Goal: Task Accomplishment & Management: Complete application form

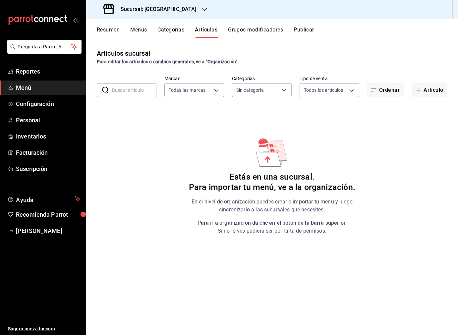
click at [135, 31] on button "Menús" at bounding box center [138, 31] width 17 height 11
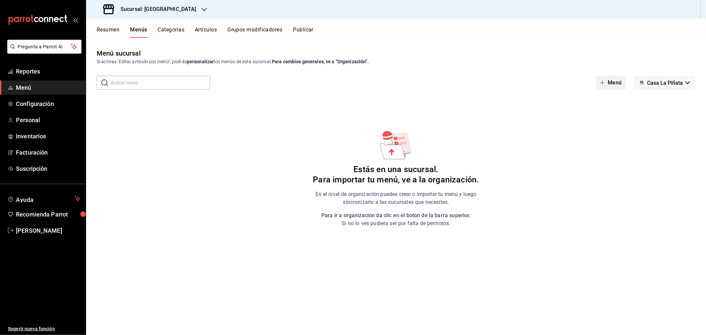
click at [457, 85] on button "Menú" at bounding box center [611, 83] width 30 height 14
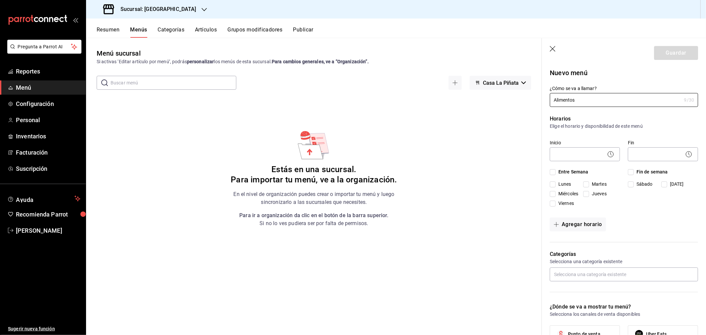
type input "Alimentos"
click at [457, 152] on body "Pregunta a Parrot AI Reportes Menú Configuración Personal Inventarios Facturaci…" at bounding box center [353, 167] width 706 height 335
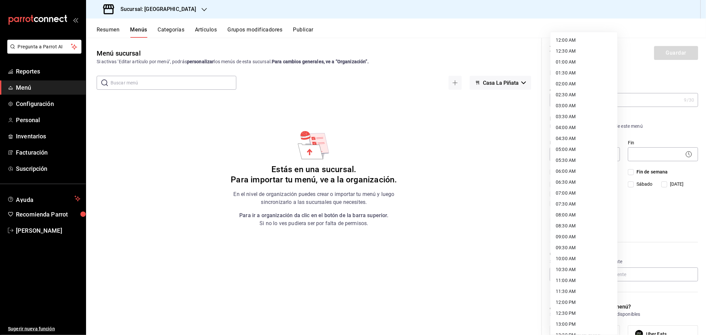
click at [457, 172] on li "06:00 AM" at bounding box center [584, 171] width 67 height 11
type input "06:00"
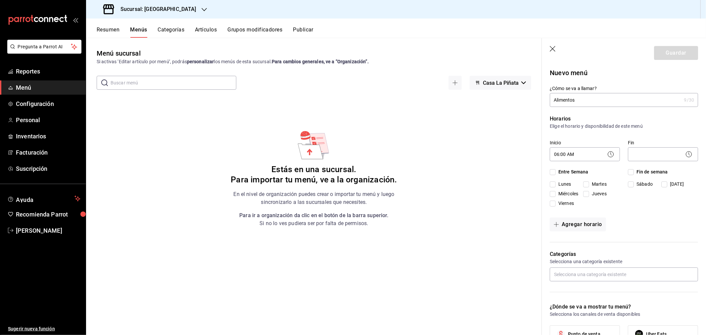
click at [457, 154] on body "Pregunta a Parrot AI Reportes Menú Configuración Personal Inventarios Facturaci…" at bounding box center [353, 167] width 706 height 335
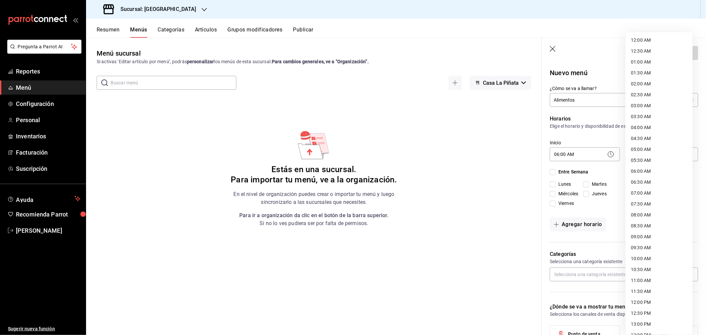
click at [457, 171] on li "06:00 AM" at bounding box center [659, 171] width 67 height 11
type input "06:00"
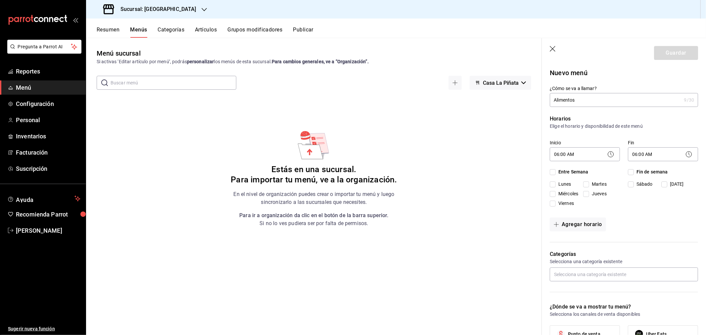
click at [457, 172] on input "Entre Semana" at bounding box center [553, 172] width 6 height 6
checkbox input "true"
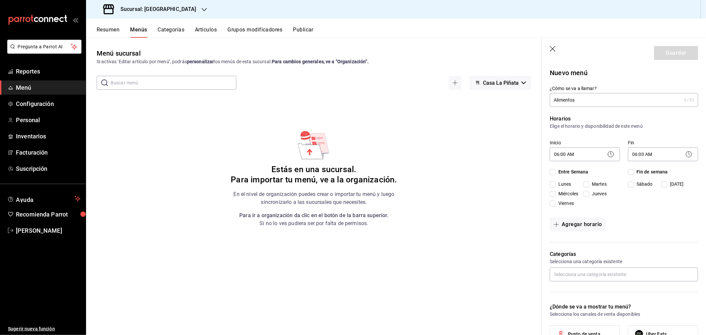
checkbox input "true"
click at [457, 170] on input "Fin de semana" at bounding box center [631, 172] width 6 height 6
checkbox input "true"
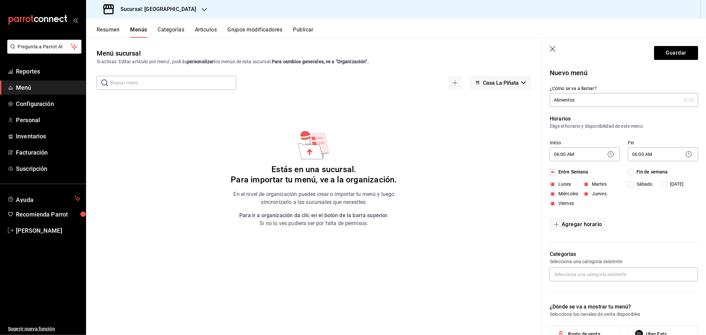
checkbox input "true"
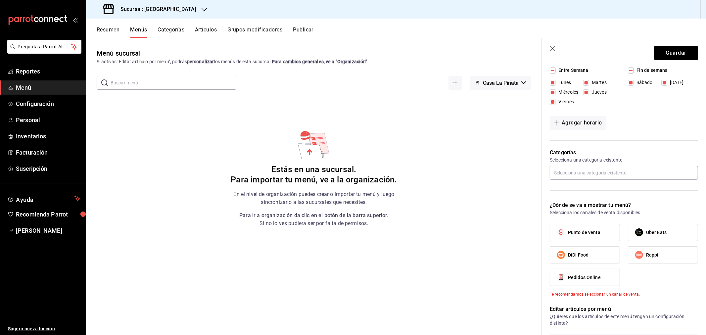
scroll to position [110, 0]
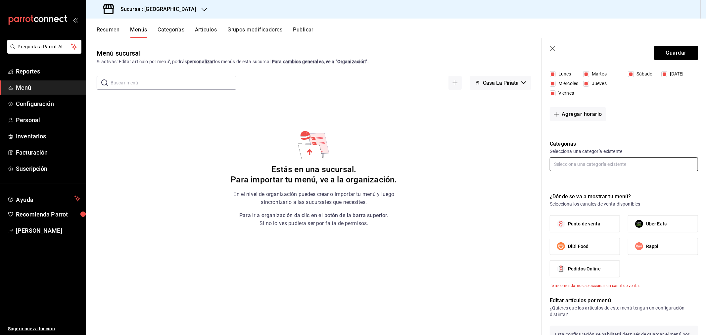
click at [457, 166] on input "text" at bounding box center [624, 164] width 148 height 14
click at [457, 163] on input "text" at bounding box center [624, 164] width 148 height 14
click at [457, 223] on span "Punto de venta" at bounding box center [584, 224] width 32 height 7
click at [457, 223] on input "Punto de venta" at bounding box center [561, 224] width 14 height 14
checkbox input "true"
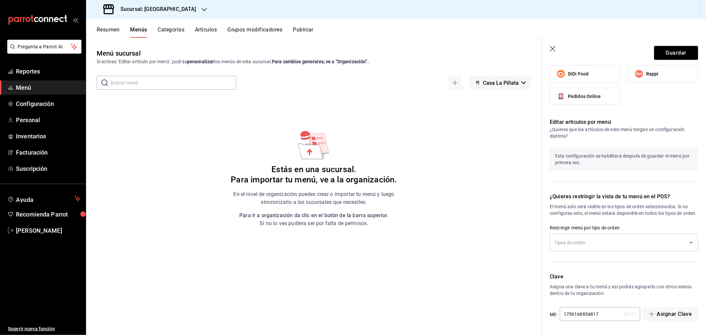
scroll to position [289, 0]
click at [457, 243] on input "text" at bounding box center [619, 243] width 132 height 12
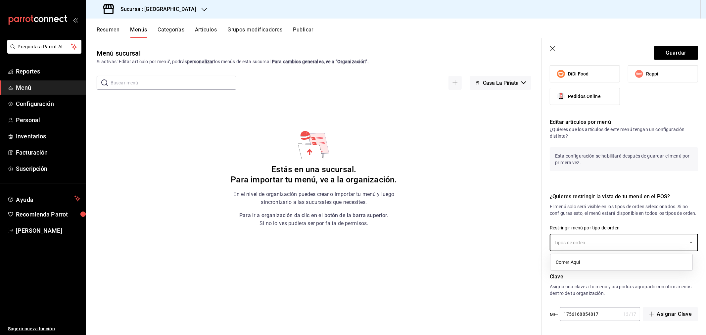
click at [457, 264] on li "Comer Aqui" at bounding box center [622, 262] width 142 height 11
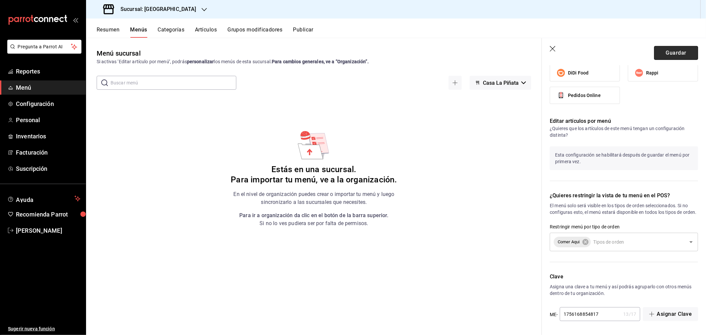
click at [457, 53] on button "Guardar" at bounding box center [676, 53] width 44 height 14
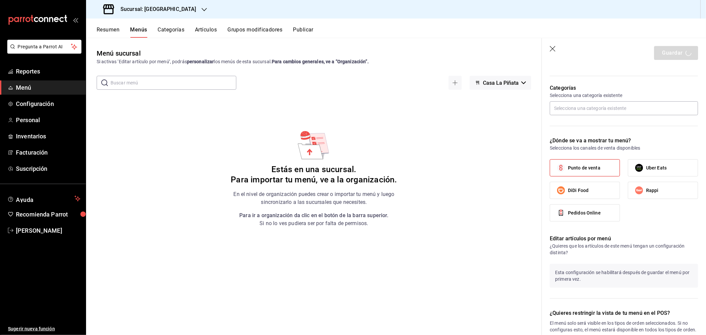
scroll to position [142, 0]
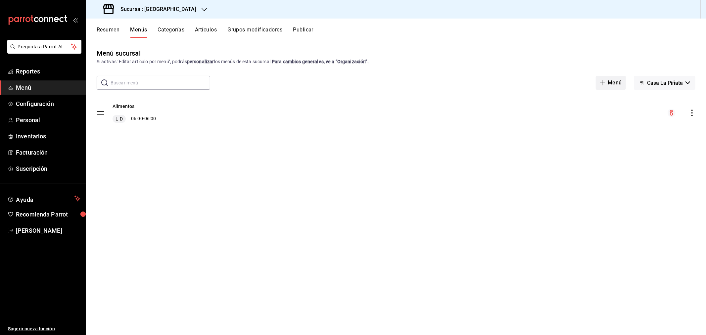
click at [457, 82] on button "Menú" at bounding box center [611, 83] width 30 height 14
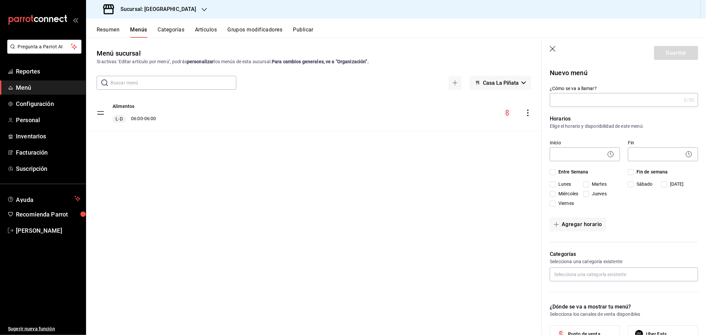
click at [457, 102] on input "¿Cómo se va a llamar?" at bounding box center [615, 99] width 131 height 13
type input "Bebidas"
click at [457, 150] on body "Pregunta a Parrot AI Reportes Menú Configuración Personal Inventarios Facturaci…" at bounding box center [353, 167] width 706 height 335
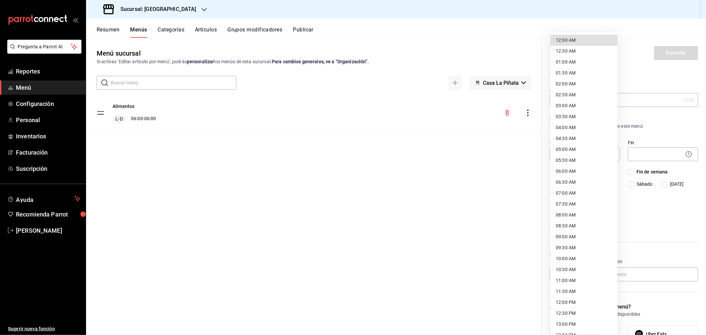
click at [457, 171] on li "06:00 AM" at bounding box center [584, 171] width 67 height 11
type input "06:00"
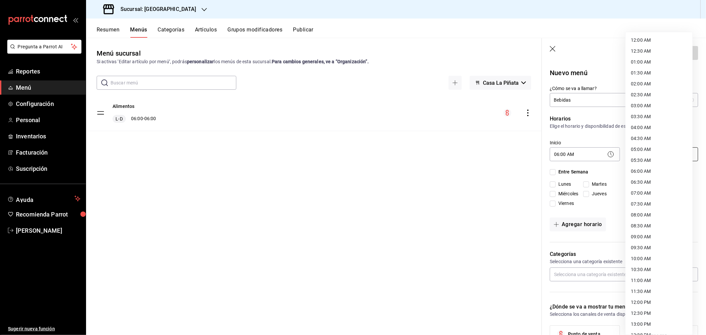
click at [457, 154] on body "Pregunta a Parrot AI Reportes Menú Configuración Personal Inventarios Facturaci…" at bounding box center [353, 167] width 706 height 335
click at [457, 172] on li "06:00 AM" at bounding box center [659, 171] width 67 height 11
type input "06:00"
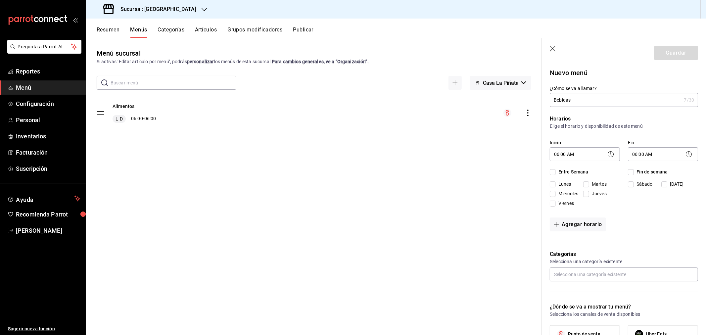
click at [457, 171] on input "Entre Semana" at bounding box center [553, 172] width 6 height 6
checkbox input "true"
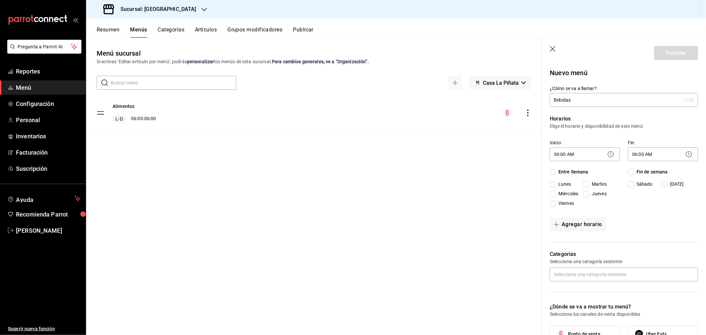
checkbox input "true"
click at [457, 171] on input "Fin de semana" at bounding box center [631, 172] width 6 height 6
checkbox input "true"
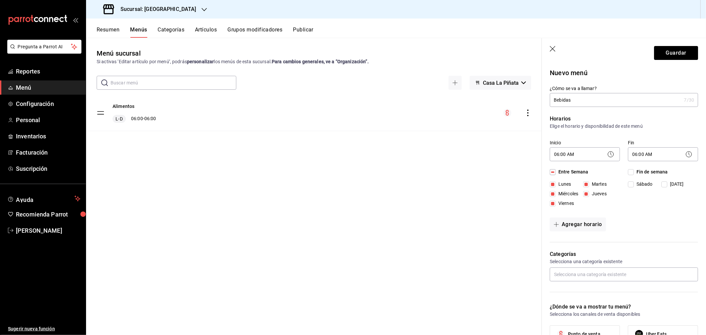
checkbox input "true"
click at [457, 278] on input "text" at bounding box center [624, 275] width 148 height 14
click at [457, 240] on div "Horarios Elige el horario y disponibilidad de este menú Inicio 06:00 AM 06:00 F…" at bounding box center [620, 174] width 156 height 135
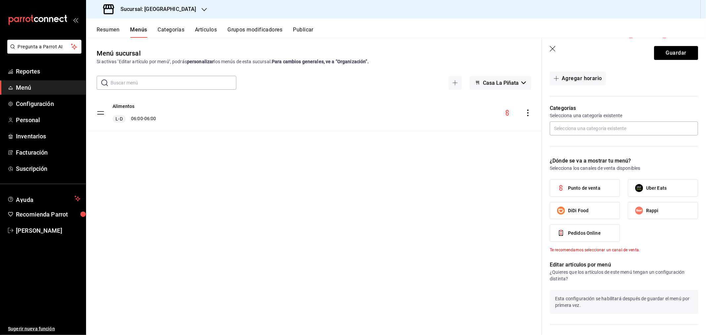
scroll to position [147, 0]
click at [457, 185] on span "Punto de venta" at bounding box center [584, 187] width 32 height 7
click at [457, 185] on input "Punto de venta" at bounding box center [561, 187] width 14 height 14
checkbox input "true"
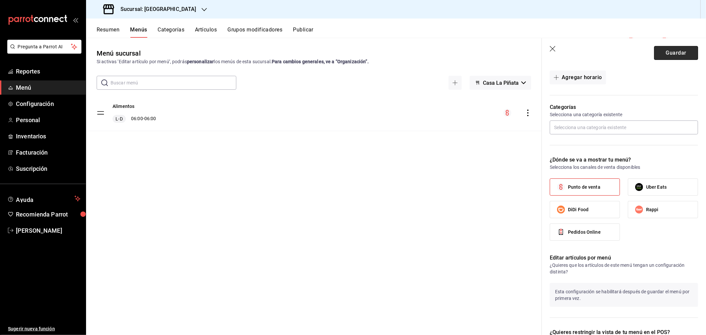
click at [457, 51] on button "Guardar" at bounding box center [676, 53] width 44 height 14
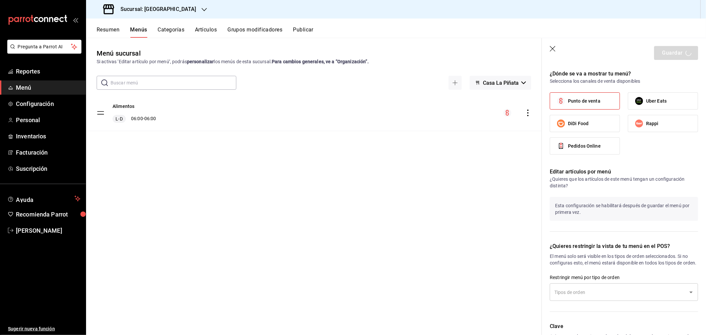
scroll to position [289, 0]
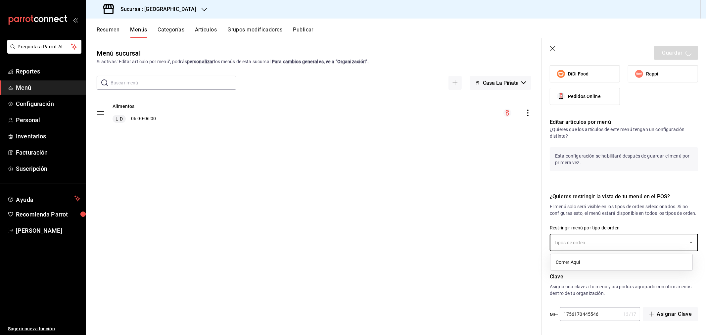
click at [457, 246] on input "text" at bounding box center [619, 243] width 132 height 12
click at [457, 264] on li "Comer Aqui" at bounding box center [622, 262] width 142 height 11
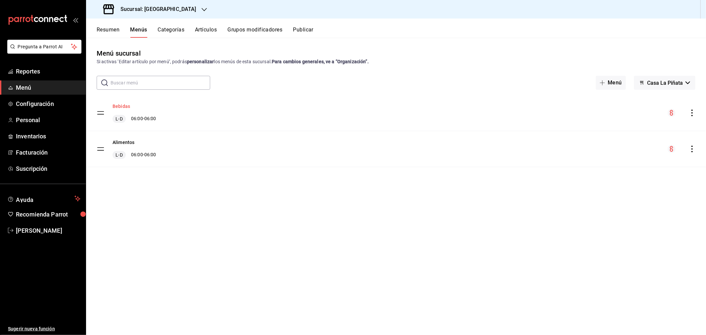
click at [121, 103] on button "Bebidas" at bounding box center [122, 106] width 18 height 7
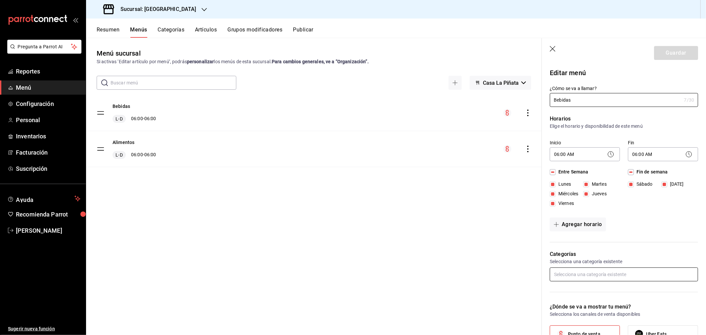
click at [457, 273] on input "text" at bounding box center [624, 275] width 148 height 14
click at [457, 276] on div "Menú sucursal Si activas ‘Editar artículo por menú’, podrás personalizar los me…" at bounding box center [314, 191] width 456 height 287
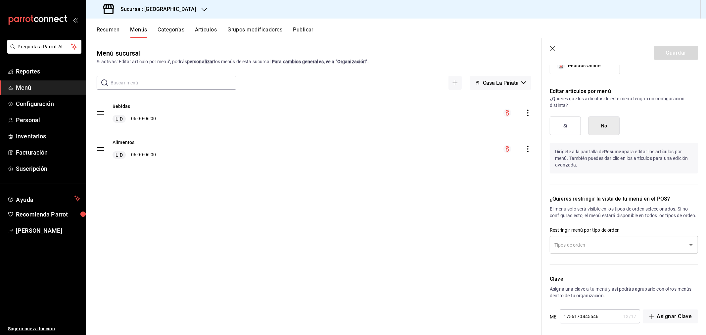
scroll to position [322, 0]
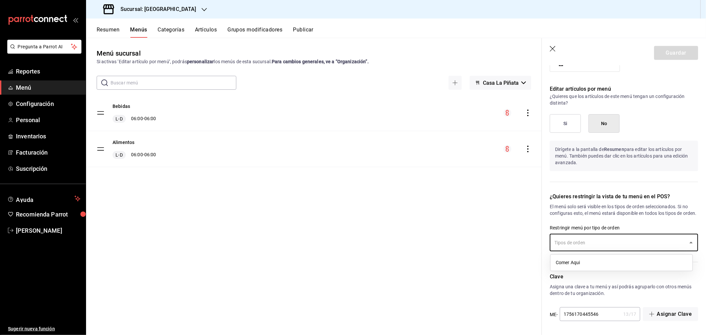
drag, startPoint x: 577, startPoint y: 244, endPoint x: 572, endPoint y: 258, distance: 14.3
click at [457, 244] on input "text" at bounding box center [619, 243] width 132 height 12
click at [457, 263] on li "Comer Aqui" at bounding box center [622, 262] width 142 height 11
click at [457, 50] on button "Guardar" at bounding box center [676, 53] width 44 height 14
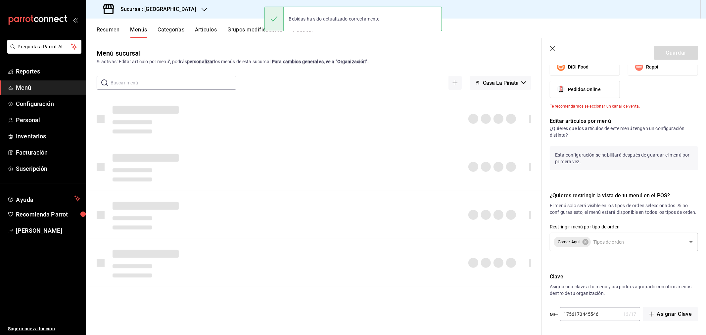
checkbox input "false"
type input "1756170500266"
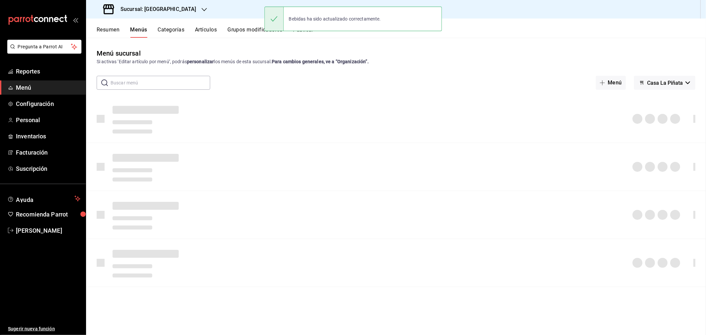
scroll to position [295, 0]
drag, startPoint x: 608, startPoint y: 82, endPoint x: 618, endPoint y: 75, distance: 12.5
click at [457, 82] on span "button" at bounding box center [604, 82] width 8 height 5
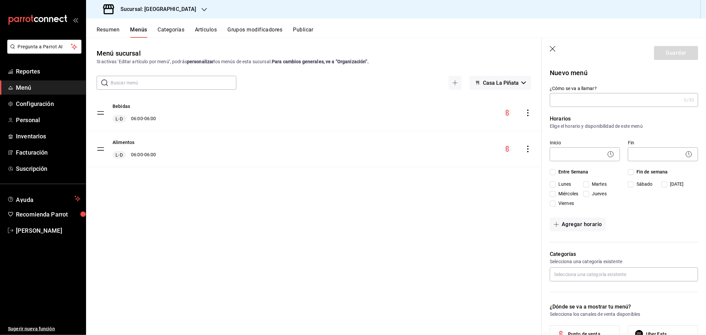
click at [457, 100] on input "¿Cómo se va a llamar?" at bounding box center [615, 99] width 131 height 13
type input "Servicios"
click at [457, 152] on body "Pregunta a Parrot AI Reportes Menú Configuración Personal Inventarios Facturaci…" at bounding box center [353, 167] width 706 height 335
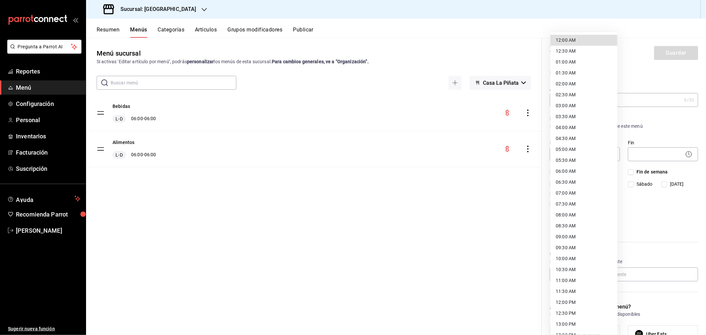
click at [457, 171] on li "06:00 AM" at bounding box center [584, 171] width 67 height 11
click at [457, 152] on div at bounding box center [353, 167] width 706 height 335
type input "06:00"
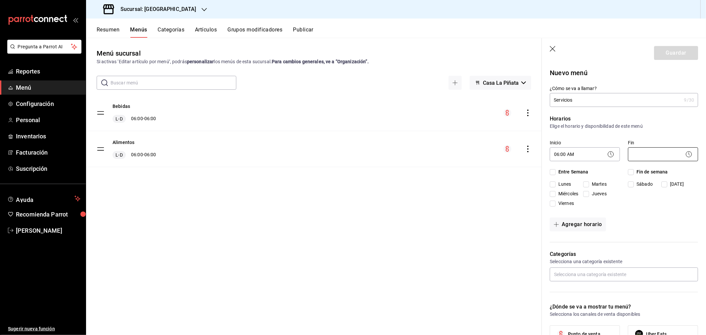
click at [457, 154] on body "Pregunta a Parrot AI Reportes Menú Configuración Personal Inventarios Facturaci…" at bounding box center [353, 167] width 706 height 335
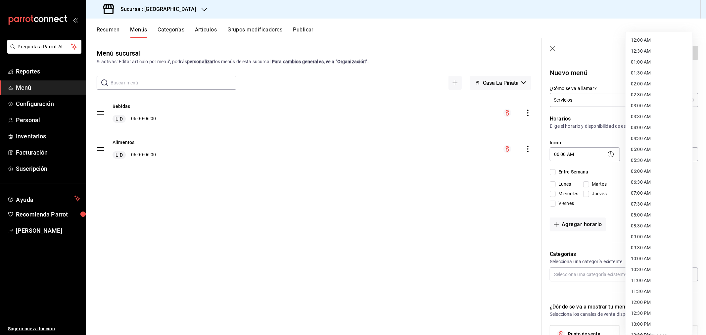
click at [457, 171] on li "06:00 AM" at bounding box center [659, 171] width 67 height 11
type input "06:00"
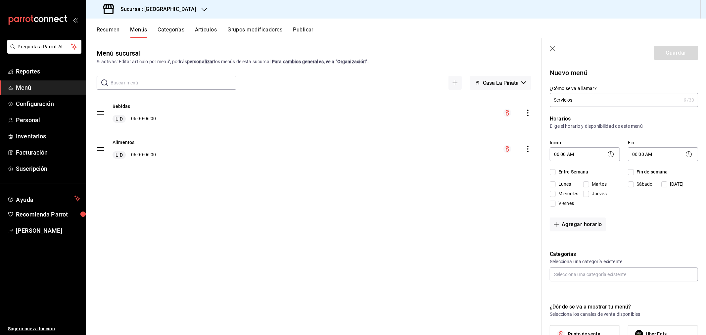
click at [457, 170] on input "Entre Semana" at bounding box center [553, 172] width 6 height 6
checkbox input "true"
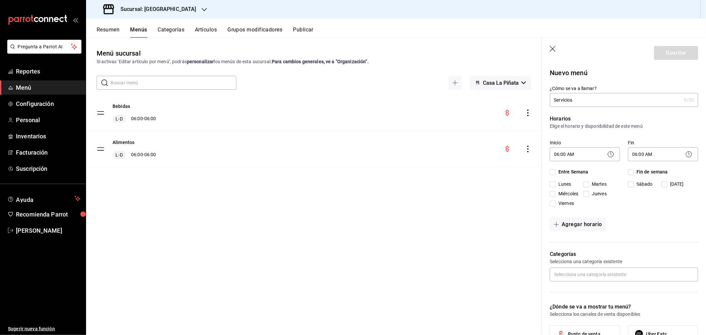
checkbox input "true"
click at [457, 171] on input "Fin de semana" at bounding box center [631, 172] width 6 height 6
checkbox input "true"
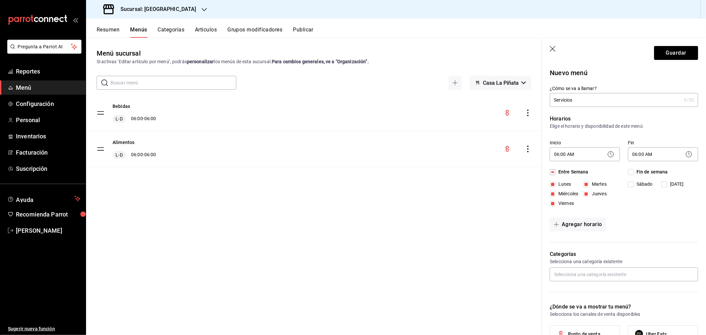
checkbox input "true"
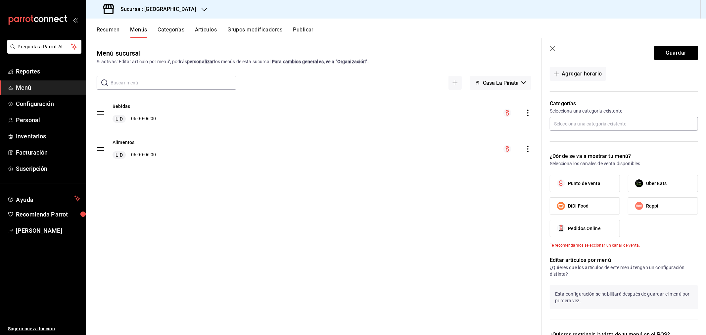
scroll to position [257, 0]
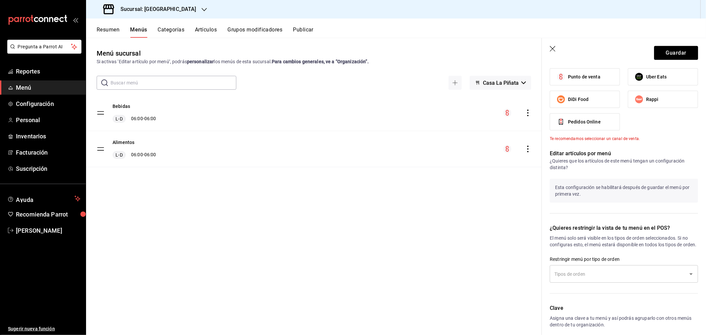
click at [457, 75] on span "Punto de venta" at bounding box center [584, 77] width 32 height 7
click at [457, 75] on input "Punto de venta" at bounding box center [561, 77] width 14 height 14
checkbox input "true"
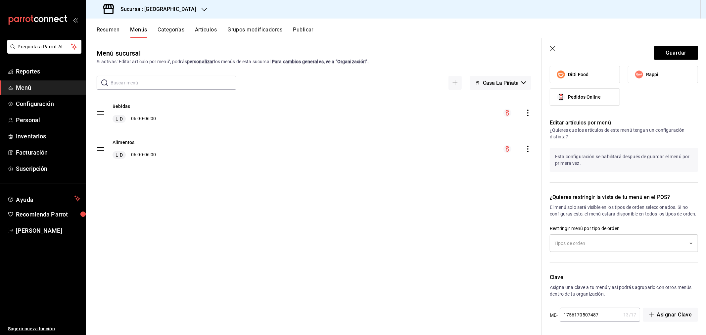
scroll to position [289, 0]
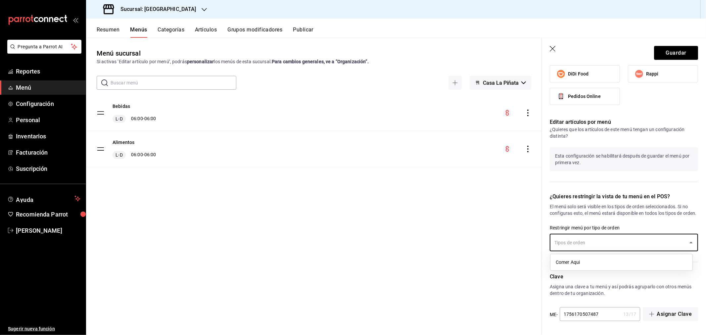
click at [457, 243] on input "text" at bounding box center [619, 243] width 132 height 12
click at [457, 260] on li "Comer Aqui" at bounding box center [622, 262] width 142 height 11
click at [457, 55] on button "Guardar" at bounding box center [676, 53] width 44 height 14
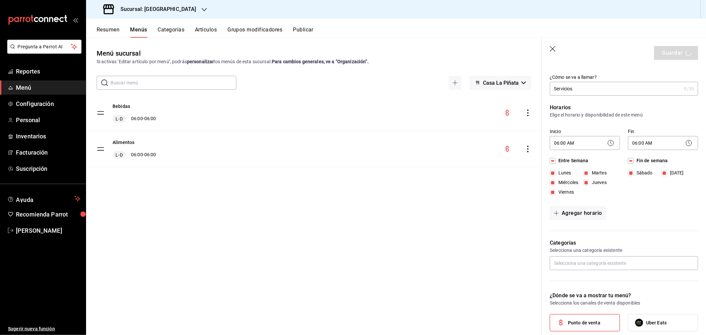
scroll to position [0, 0]
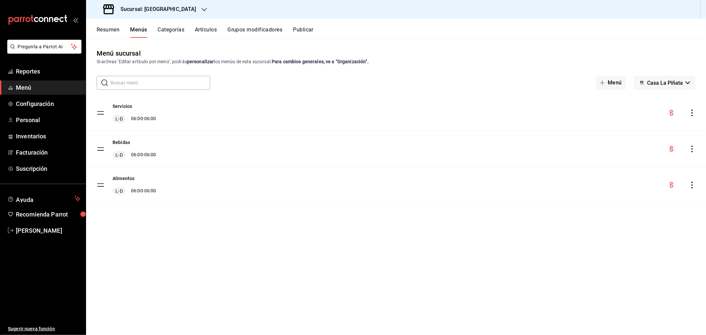
click at [172, 33] on button "Categorías" at bounding box center [171, 31] width 27 height 11
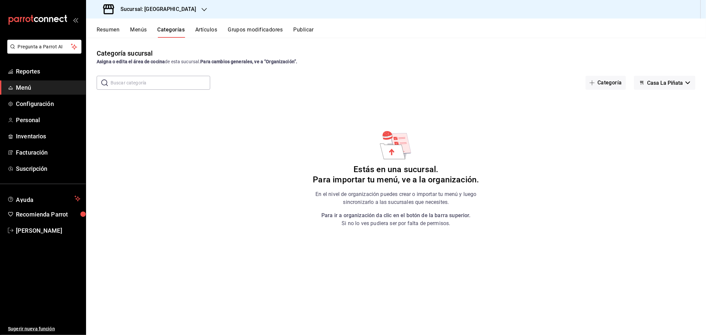
drag, startPoint x: 614, startPoint y: 84, endPoint x: 428, endPoint y: 119, distance: 189.0
click at [457, 84] on button "Categoría" at bounding box center [606, 83] width 40 height 14
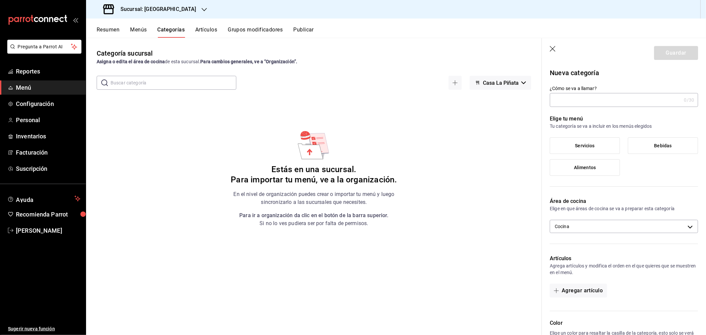
click at [457, 103] on input "¿Cómo se va a llamar?" at bounding box center [615, 99] width 131 height 13
click at [457, 99] on input "KKAzoku Omakase" at bounding box center [614, 99] width 129 height 13
type input "Kazoku Omakase"
click at [457, 167] on label "Alimentos" at bounding box center [585, 168] width 70 height 16
click at [0, 0] on input "Alimentos" at bounding box center [0, 0] width 0 height 0
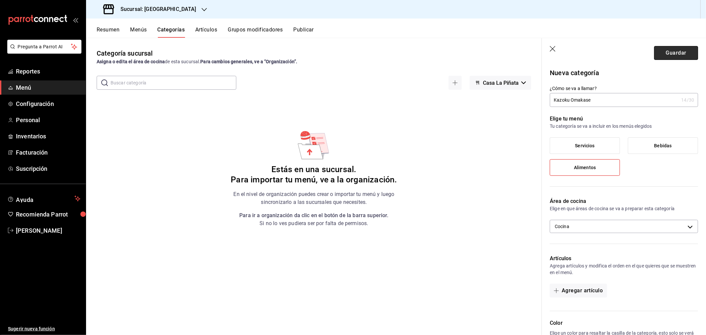
click at [457, 53] on button "Guardar" at bounding box center [676, 53] width 44 height 14
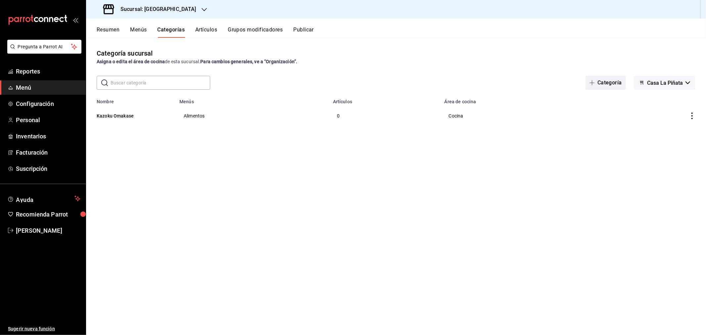
click at [457, 81] on button "Categoría" at bounding box center [606, 83] width 40 height 14
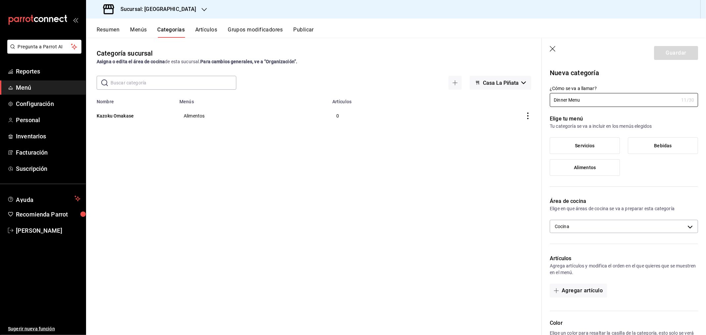
type input "Dinner Menu"
click at [457, 149] on label "Servicios" at bounding box center [585, 146] width 70 height 16
click at [0, 0] on input "Servicios" at bounding box center [0, 0] width 0 height 0
click at [457, 169] on label "Alimentos" at bounding box center [585, 168] width 70 height 16
click at [0, 0] on input "Alimentos" at bounding box center [0, 0] width 0 height 0
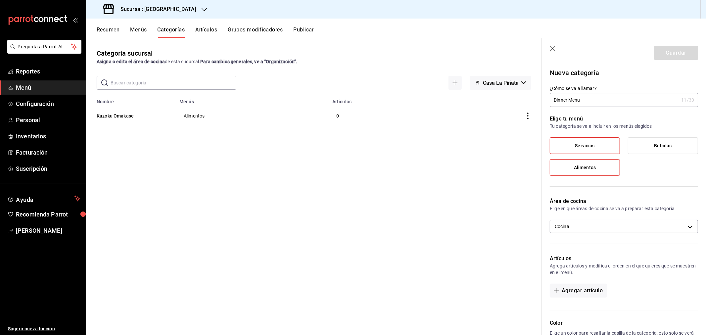
click at [457, 148] on span "Servicios" at bounding box center [586, 146] width 20 height 6
click at [0, 0] on input "Servicios" at bounding box center [0, 0] width 0 height 0
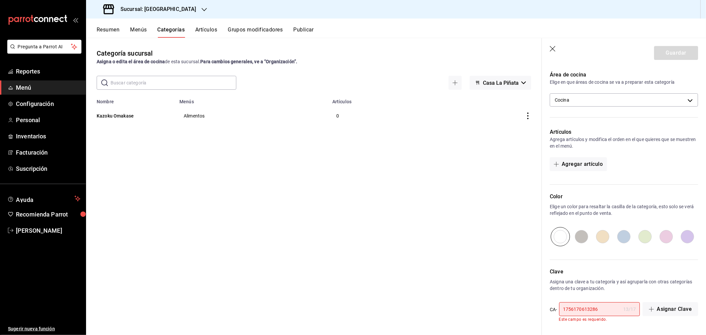
click at [457, 300] on div "Clave Asigna una clave a tu categoría y así agruparla con otras categorías dent…" at bounding box center [620, 291] width 156 height 62
click at [457, 309] on input "1756170613286" at bounding box center [590, 309] width 62 height 13
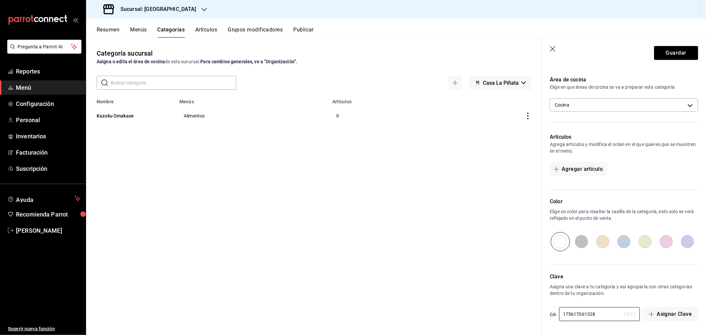
scroll to position [121, 0]
type input "1756170613286"
click at [457, 54] on button "Guardar" at bounding box center [676, 53] width 44 height 14
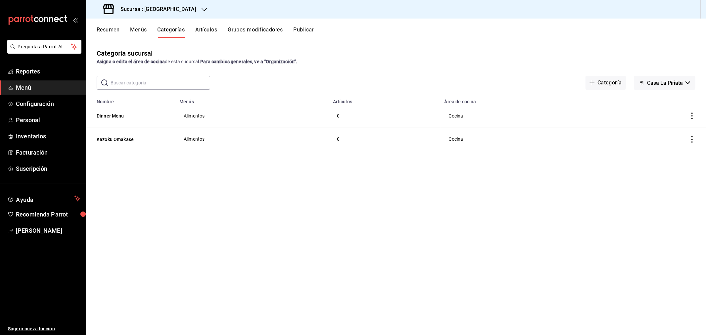
click at [457, 83] on button "Categoría" at bounding box center [606, 83] width 40 height 14
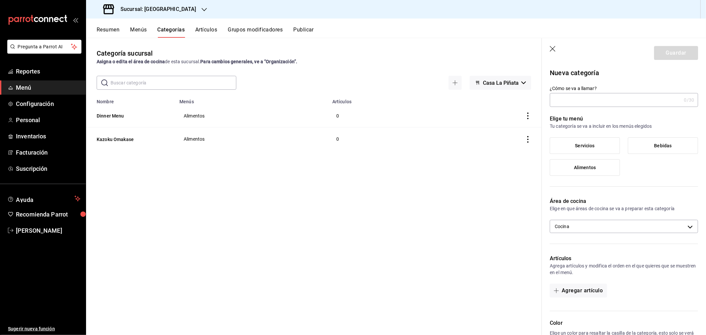
click at [457, 104] on input "¿Cómo se va a llamar?" at bounding box center [615, 99] width 131 height 13
type input "Pool Day"
click at [457, 168] on span "Alimentos" at bounding box center [585, 168] width 22 height 6
click at [0, 0] on input "Alimentos" at bounding box center [0, 0] width 0 height 0
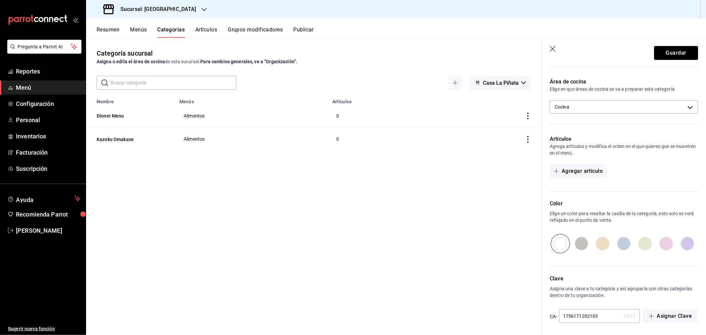
scroll to position [121, 0]
click at [457, 53] on button "Guardar" at bounding box center [676, 53] width 44 height 14
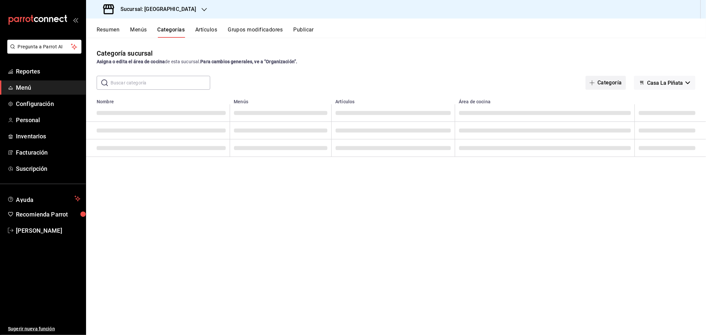
click at [457, 85] on button "Categoría" at bounding box center [606, 83] width 40 height 14
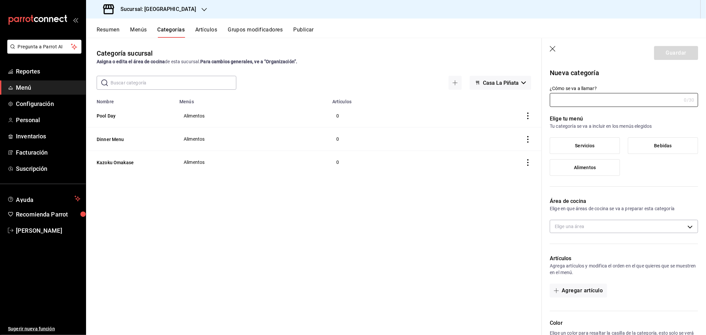
type input "537313b1-d8fc-4523-afdb-479d4e6ee79a"
click at [457, 100] on input "¿Cómo se va a llamar?" at bounding box center [615, 99] width 131 height 13
type input "Breakfast Menu"
click at [457, 170] on label "Alimentos" at bounding box center [585, 168] width 70 height 16
click at [0, 0] on input "Alimentos" at bounding box center [0, 0] width 0 height 0
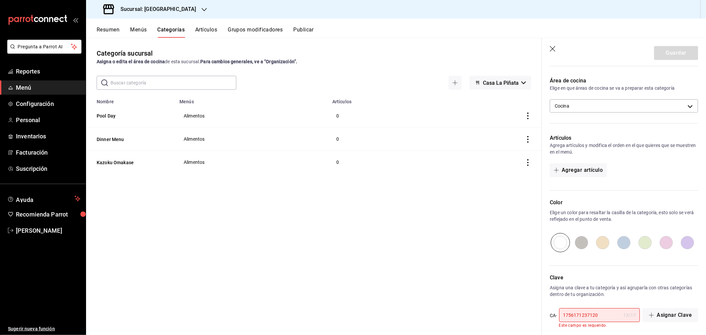
scroll to position [127, 0]
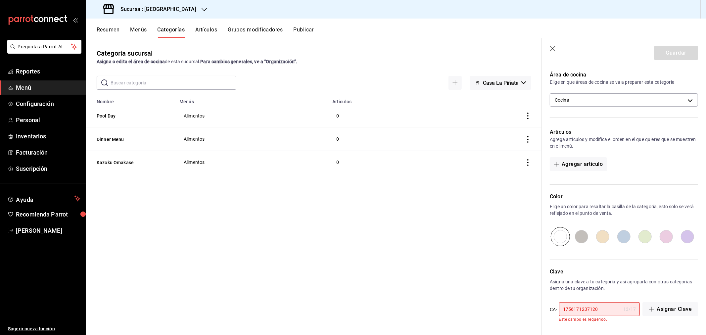
click at [457, 312] on input "1756171237120" at bounding box center [590, 309] width 62 height 13
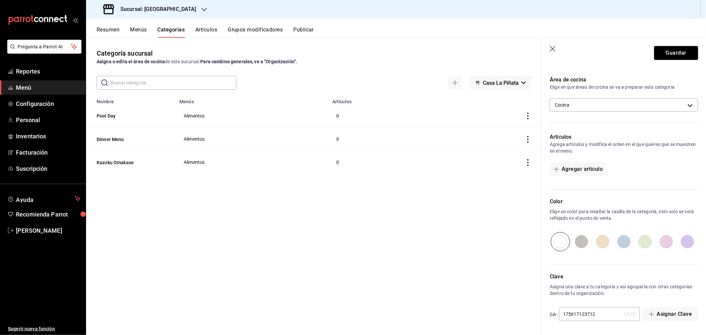
scroll to position [121, 0]
type input "1756171237120"
click at [457, 50] on button "Guardar" at bounding box center [676, 53] width 44 height 14
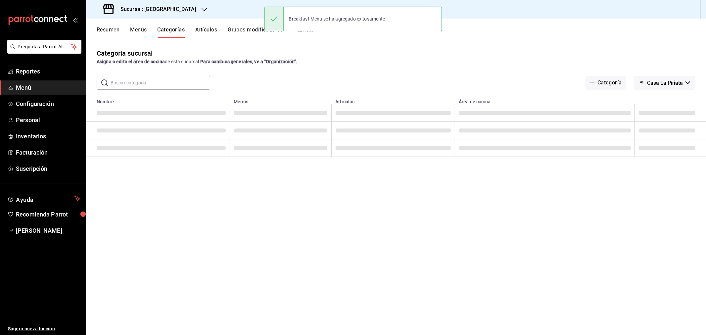
click at [204, 29] on button "Artículos" at bounding box center [206, 31] width 22 height 11
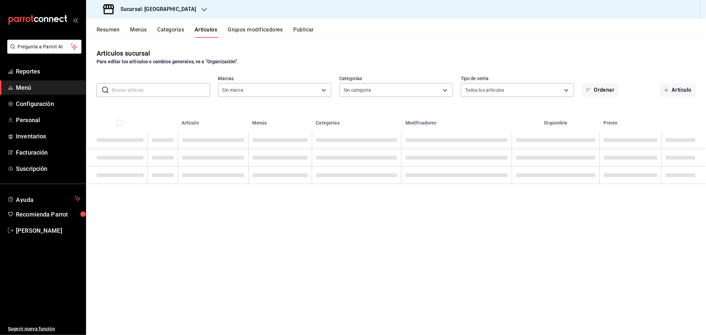
type input "18fd8c13-7b4d-4d51-bca4-54c7162e7755"
type input "371d852e-6b9b-4722-9757-1b9d1a3cc828,dae4beb5-9547-4c5f-879d-7ccf725fef0e,7e0b3…"
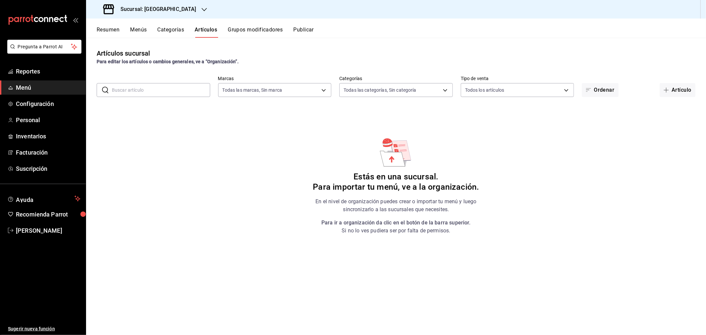
click at [457, 92] on button "Artículo" at bounding box center [678, 90] width 36 height 14
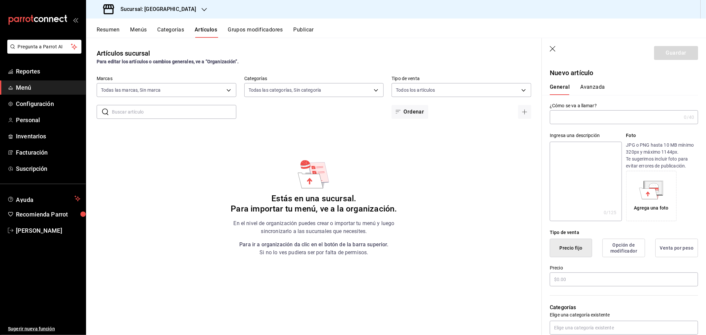
click at [457, 119] on input "text" at bounding box center [615, 117] width 131 height 13
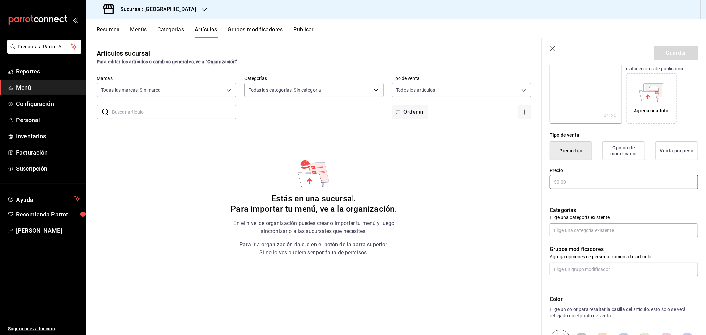
scroll to position [110, 0]
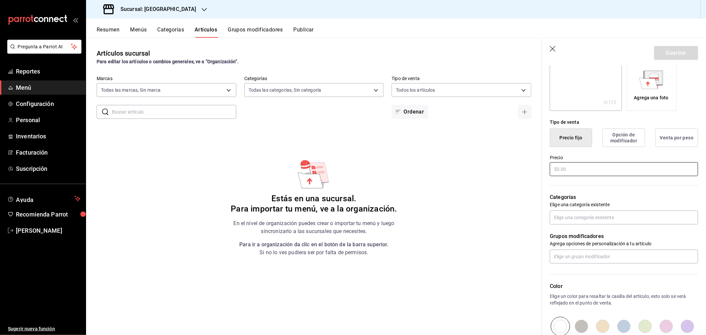
type input "Kazoku Omakase"
click at [457, 173] on input "text" at bounding box center [624, 169] width 148 height 14
type input "$195.00"
click at [457, 220] on input "text" at bounding box center [624, 218] width 148 height 14
drag, startPoint x: 580, startPoint y: 254, endPoint x: 585, endPoint y: 248, distance: 8.2
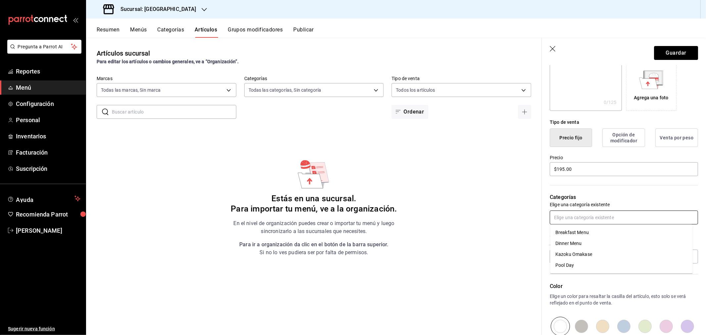
click at [457, 254] on li "Kazoku Omakase" at bounding box center [621, 254] width 143 height 11
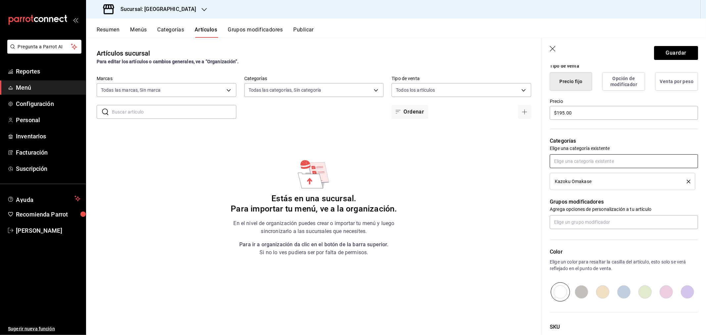
scroll to position [216, 0]
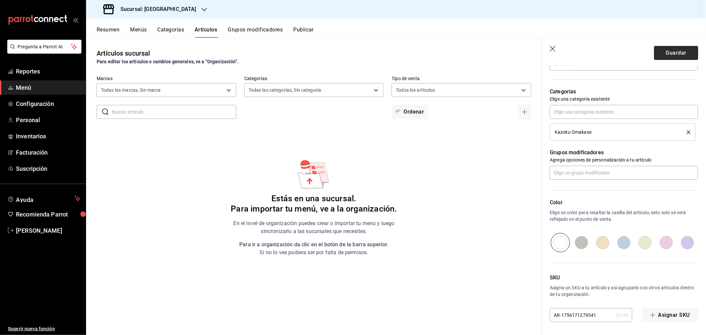
click at [457, 53] on button "Guardar" at bounding box center [676, 53] width 44 height 14
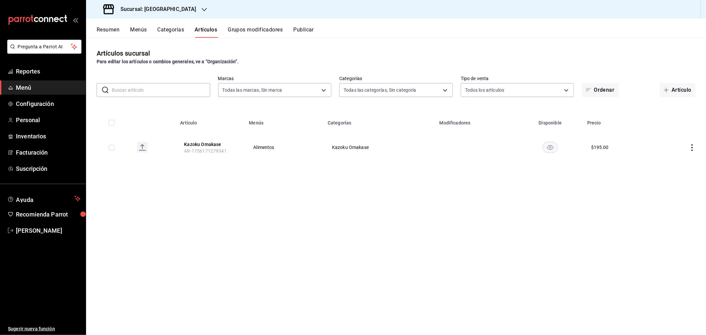
click at [457, 97] on div "Artículos sucursal Para editar los artículos o cambios generales, ve a “Organiz…" at bounding box center [396, 186] width 620 height 297
click at [457, 90] on button "Artículo" at bounding box center [678, 90] width 36 height 14
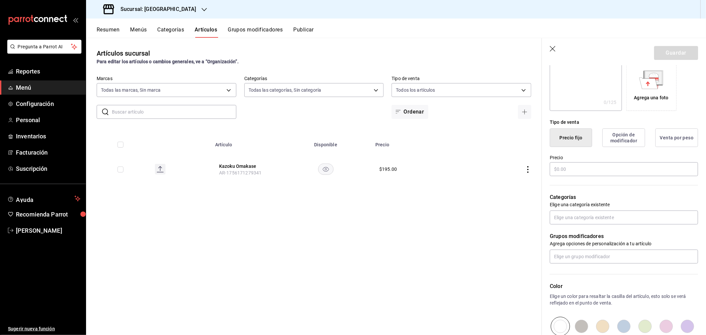
scroll to position [147, 0]
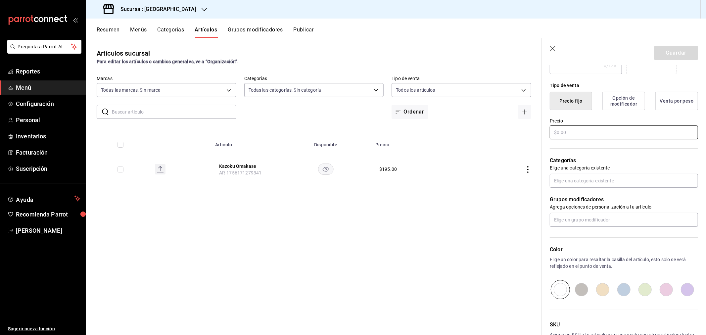
type input "Dinner"
click at [457, 129] on input "text" at bounding box center [624, 133] width 148 height 14
type input "$75.00"
click at [457, 181] on input "text" at bounding box center [624, 181] width 148 height 14
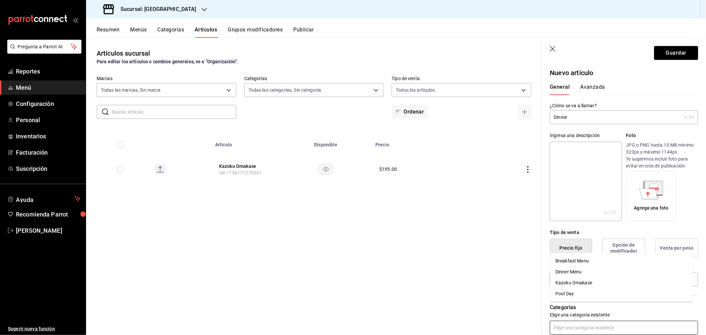
scroll to position [37, 0]
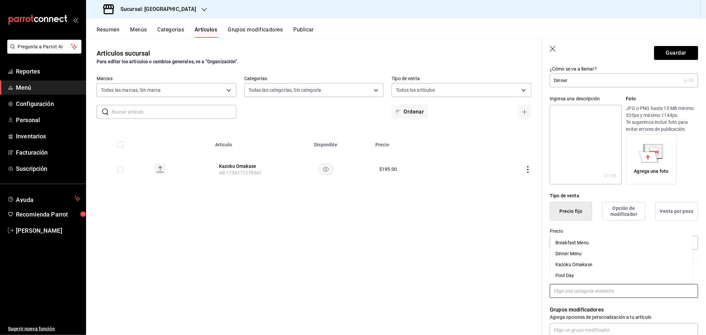
click at [457, 250] on li "Dinner Menu" at bounding box center [621, 254] width 143 height 11
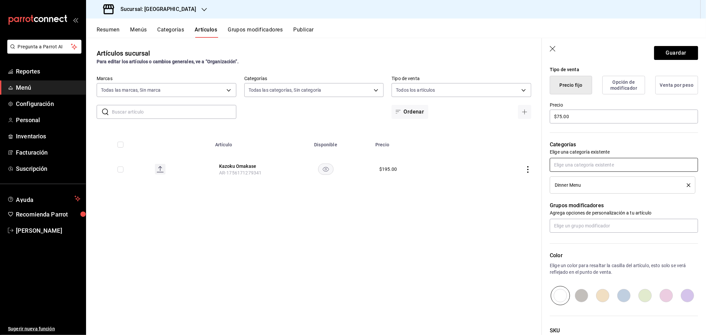
scroll to position [216, 0]
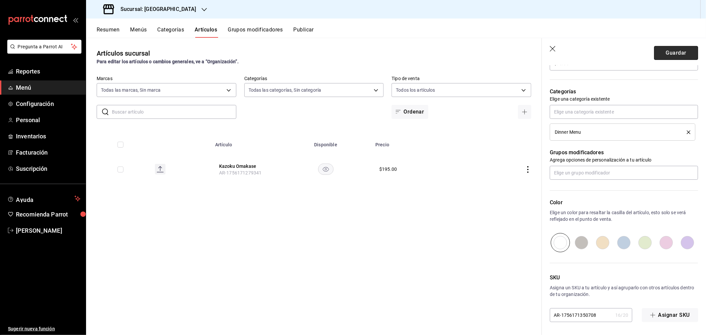
click at [457, 57] on button "Guardar" at bounding box center [676, 53] width 44 height 14
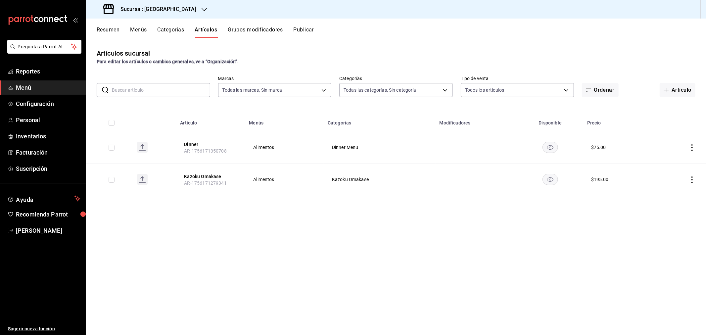
drag, startPoint x: 673, startPoint y: 91, endPoint x: 187, endPoint y: 132, distance: 488.0
click at [457, 91] on button "Artículo" at bounding box center [678, 90] width 36 height 14
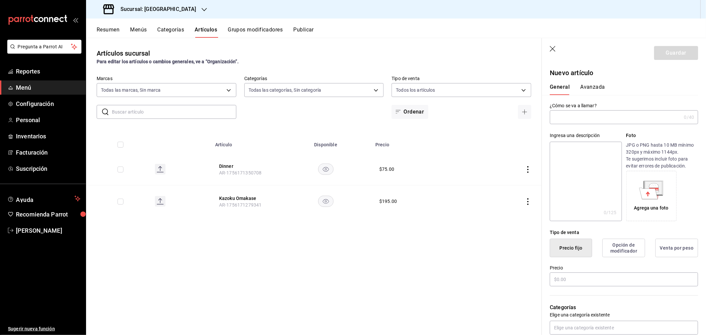
click at [457, 115] on input "text" at bounding box center [615, 117] width 131 height 13
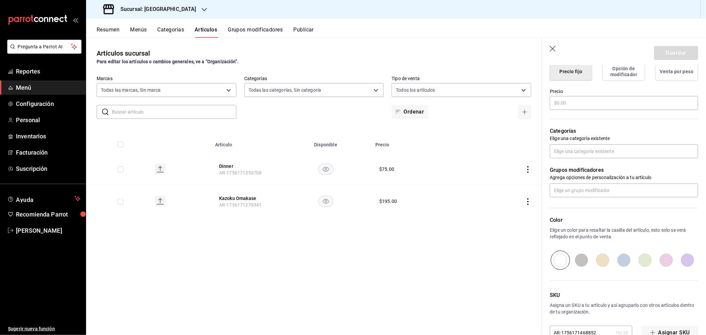
scroll to position [184, 0]
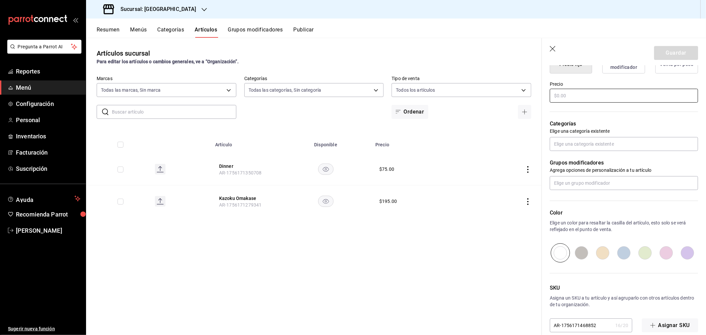
type input "Pool Day"
click at [457, 93] on input "text" at bounding box center [624, 96] width 148 height 14
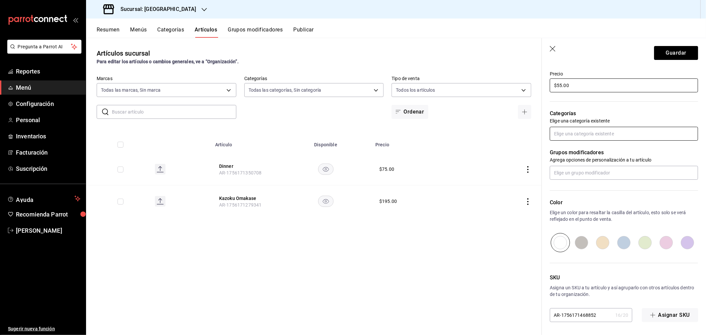
type input "$55.00"
click at [457, 130] on input "text" at bounding box center [624, 134] width 148 height 14
click at [457, 181] on li "Pool Day" at bounding box center [621, 181] width 143 height 11
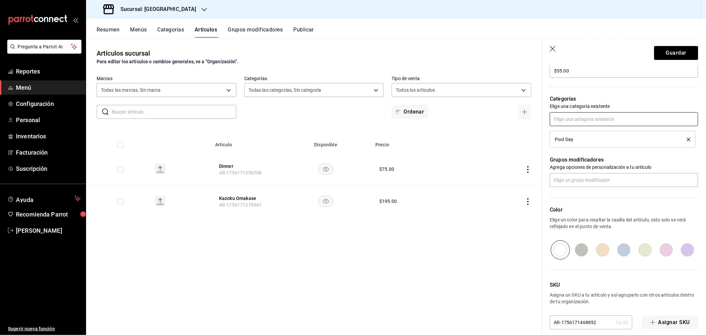
scroll to position [216, 0]
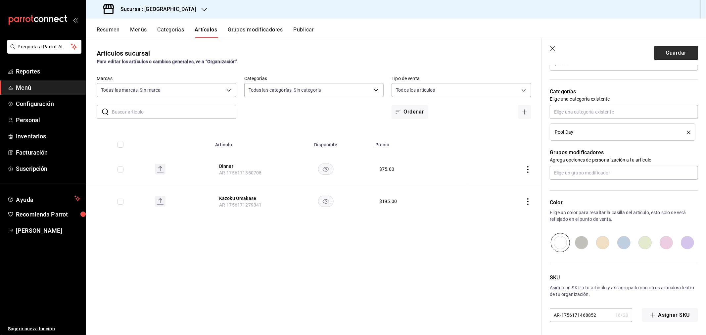
click at [457, 51] on button "Guardar" at bounding box center [676, 53] width 44 height 14
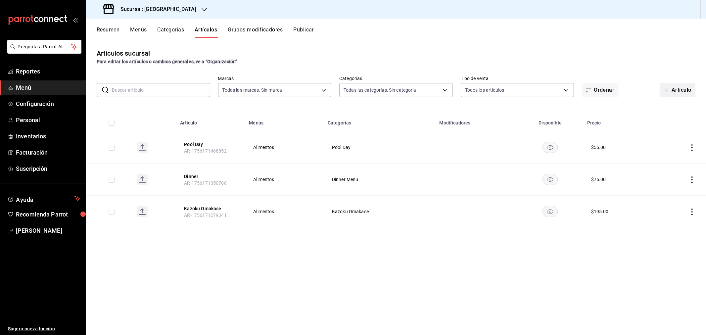
click at [457, 90] on button "Artículo" at bounding box center [678, 90] width 36 height 14
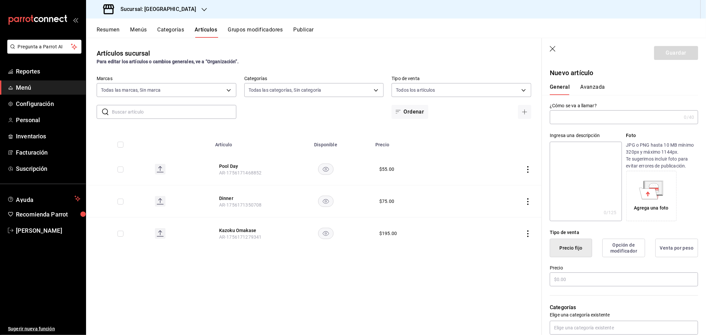
click at [457, 118] on input "text" at bounding box center [615, 117] width 131 height 13
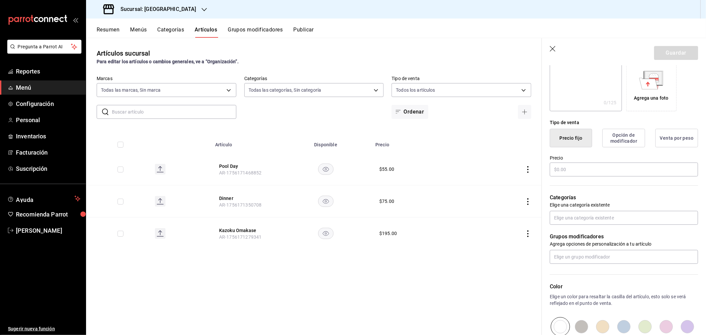
scroll to position [110, 0]
type input "Breakfast"
click at [457, 169] on input "text" at bounding box center [624, 169] width 148 height 14
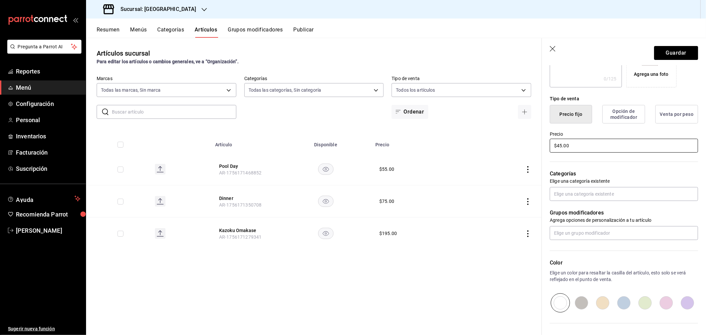
scroll to position [147, 0]
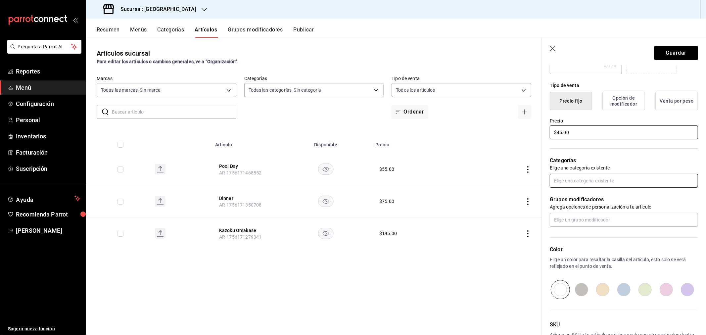
type input "$45.00"
click at [457, 183] on input "text" at bounding box center [624, 181] width 148 height 14
click at [457, 197] on li "Breakfast Menu" at bounding box center [621, 195] width 143 height 11
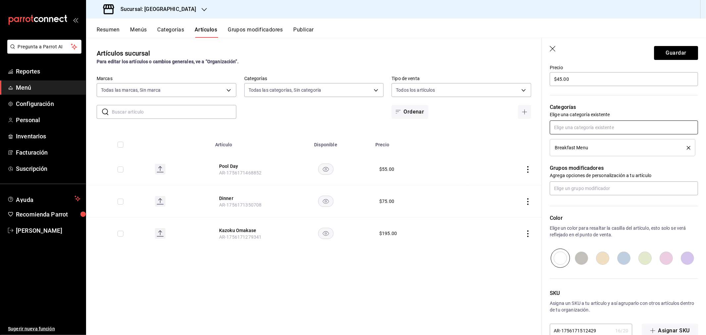
scroll to position [216, 0]
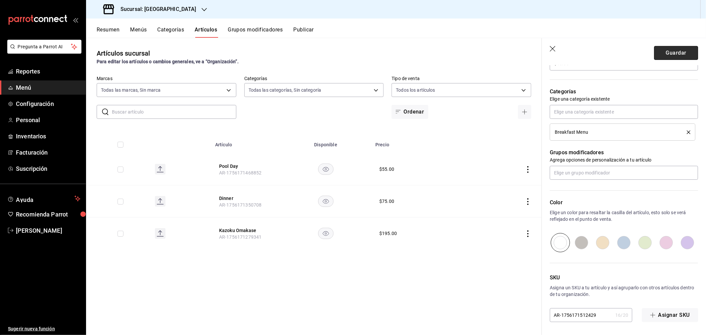
click at [457, 55] on button "Guardar" at bounding box center [676, 53] width 44 height 14
click at [175, 29] on button "Categorías" at bounding box center [171, 31] width 27 height 11
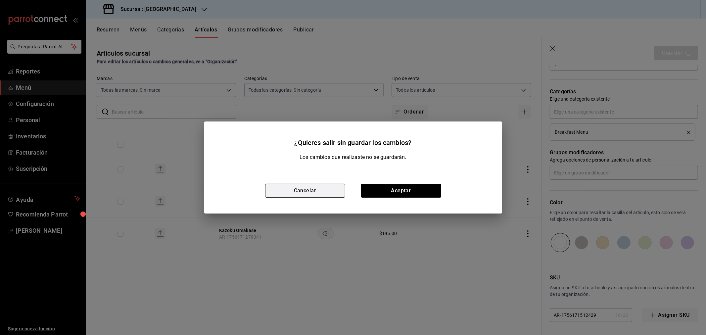
click at [317, 189] on button "Cancelar" at bounding box center [305, 191] width 80 height 14
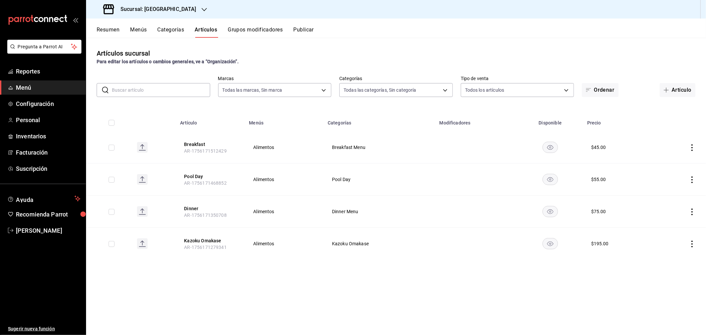
click at [100, 28] on button "Resumen" at bounding box center [108, 31] width 23 height 11
